Goal: Navigation & Orientation: Find specific page/section

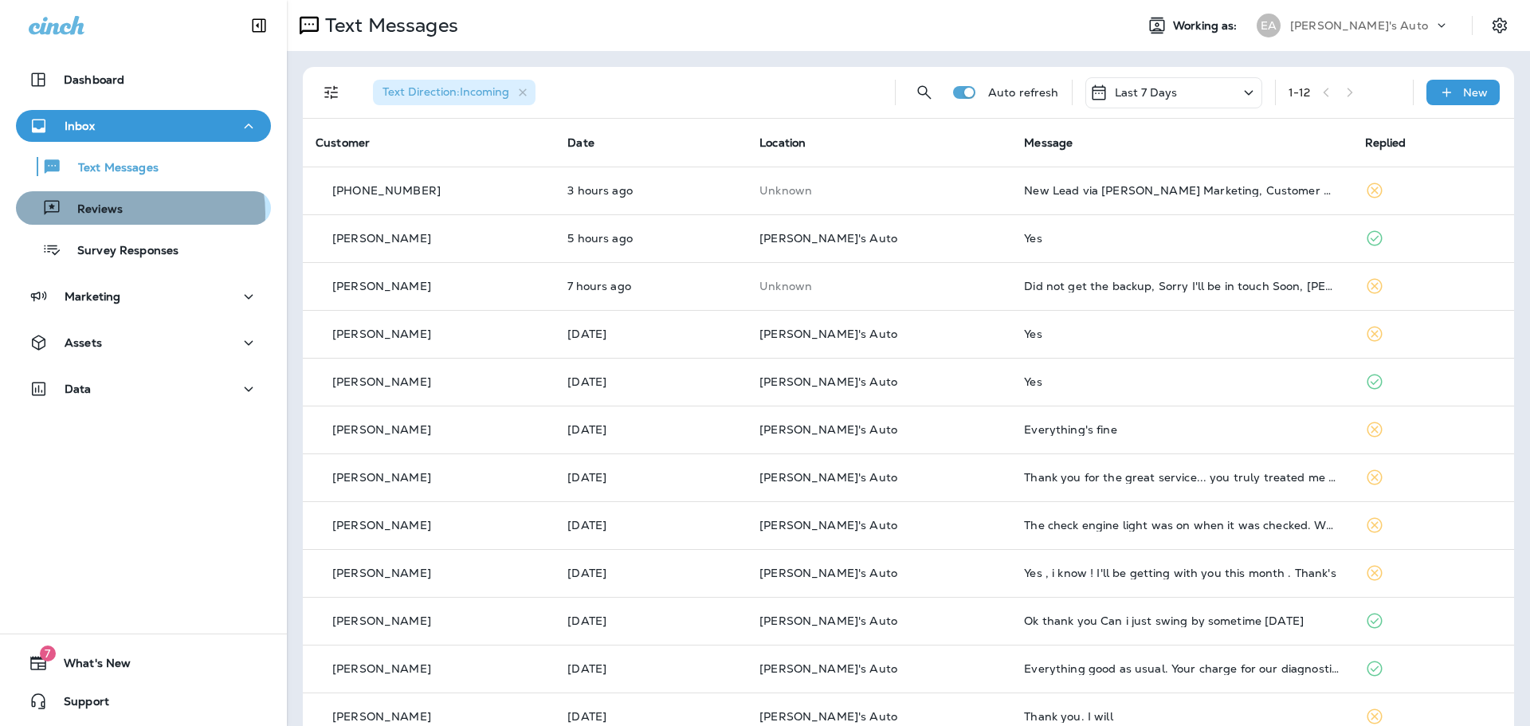
click at [129, 214] on div "Reviews" at bounding box center [143, 208] width 242 height 24
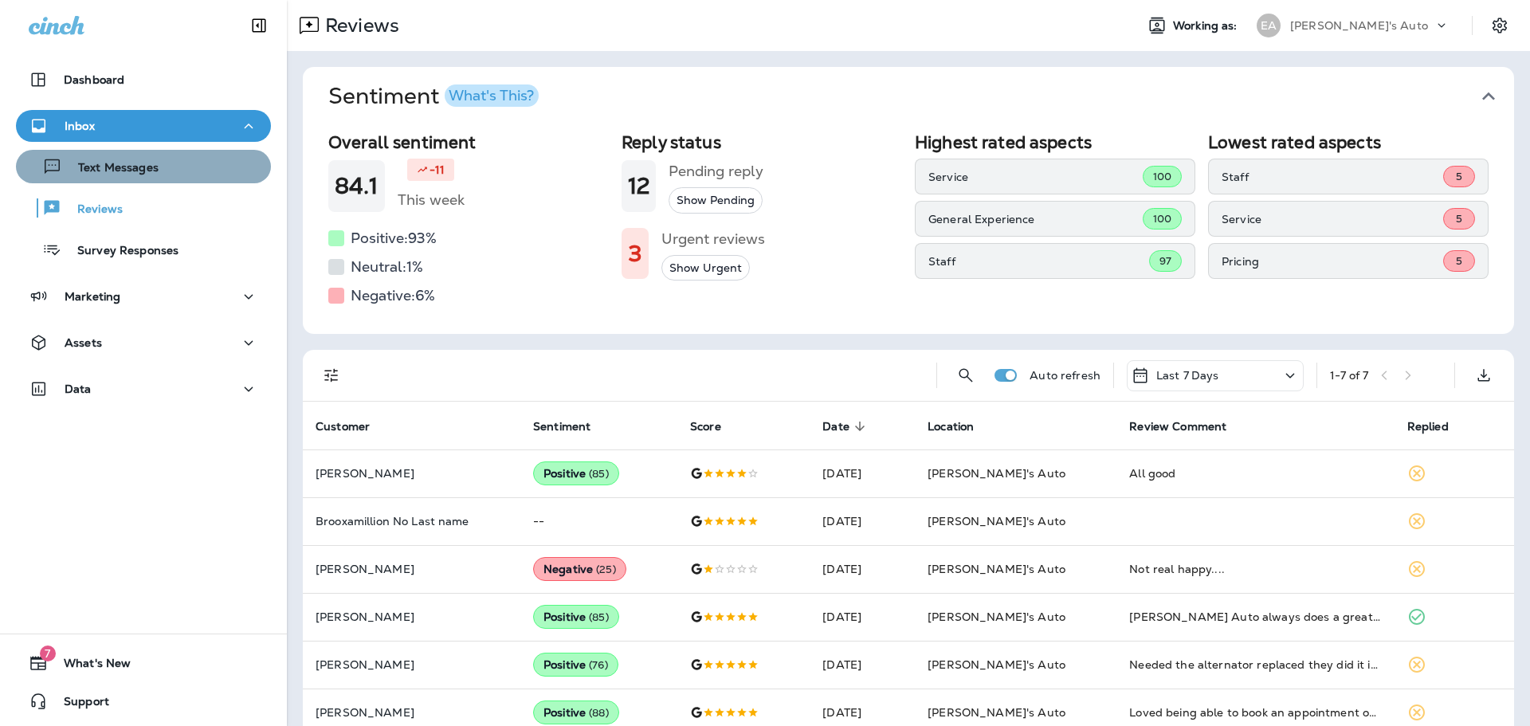
click at [163, 176] on div "Text Messages" at bounding box center [143, 167] width 242 height 24
